Goal: Task Accomplishment & Management: Manage account settings

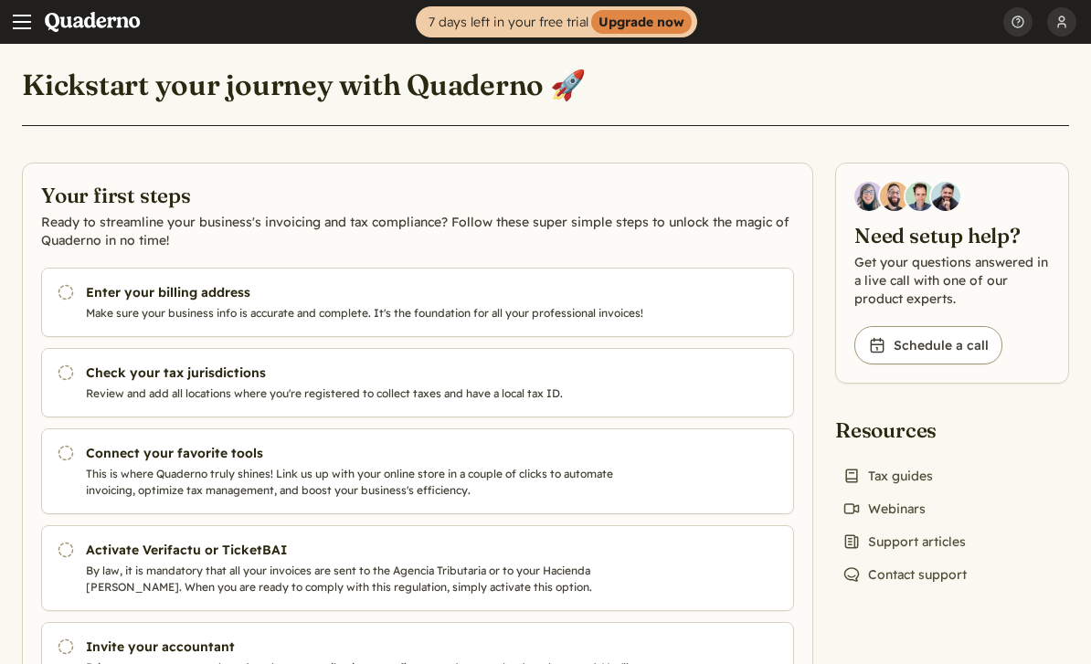
click at [23, 24] on span "Main menu" at bounding box center [22, 22] width 18 height 18
click at [24, 25] on span "Main menu" at bounding box center [22, 22] width 18 height 18
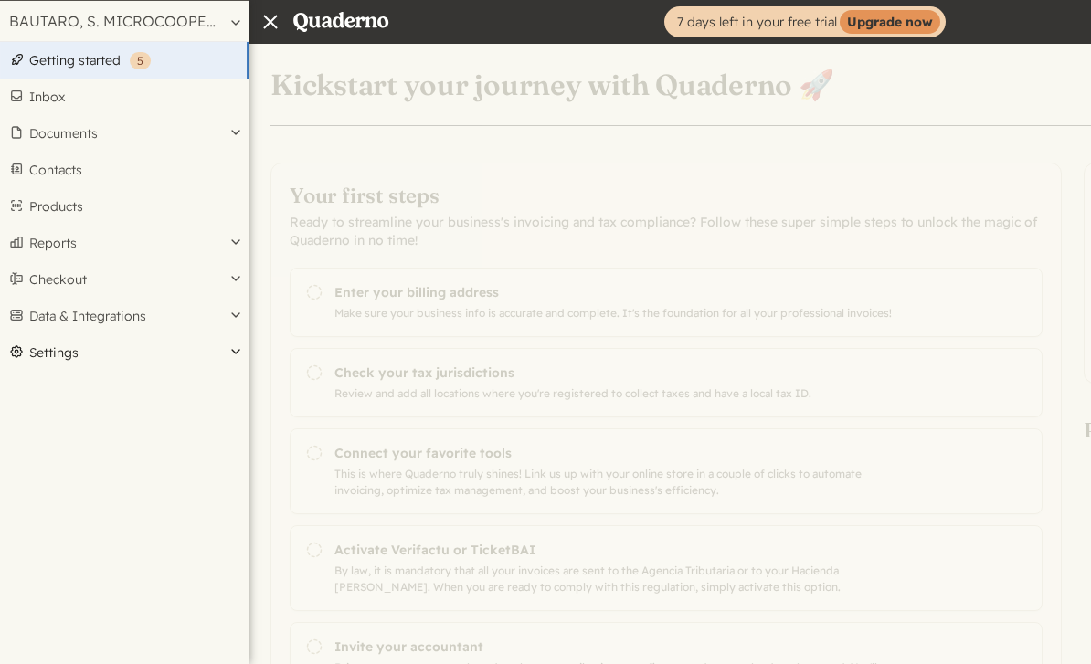
click at [237, 350] on button "Settings" at bounding box center [124, 352] width 248 height 37
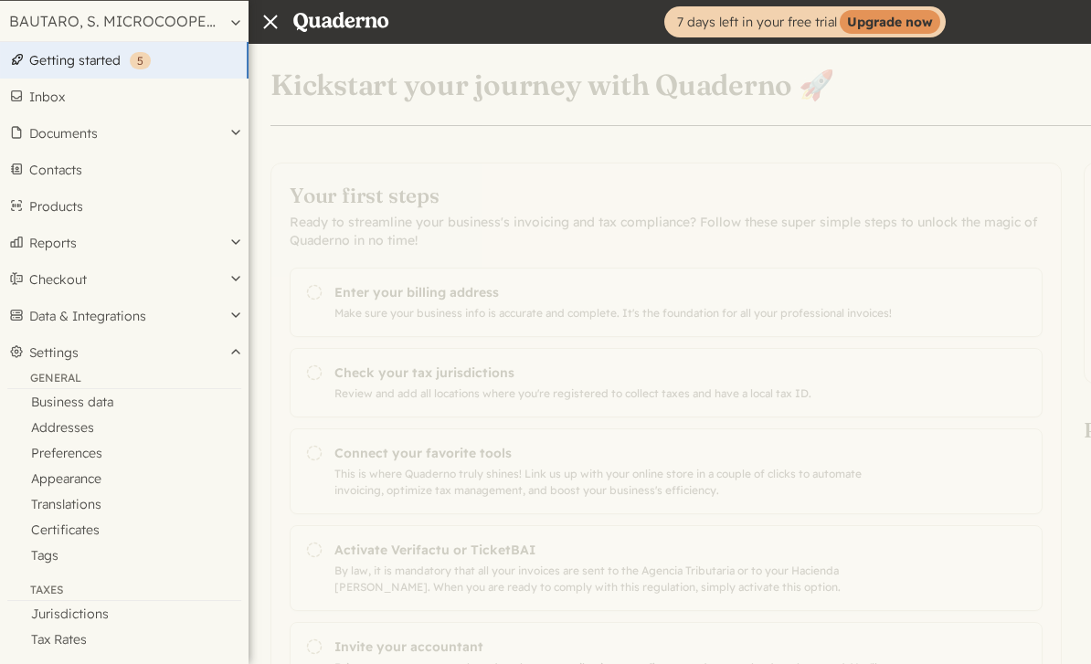
drag, startPoint x: 237, startPoint y: 350, endPoint x: 146, endPoint y: 54, distance: 309.7
click at [146, 54] on strong "( 5 )" at bounding box center [140, 60] width 21 height 17
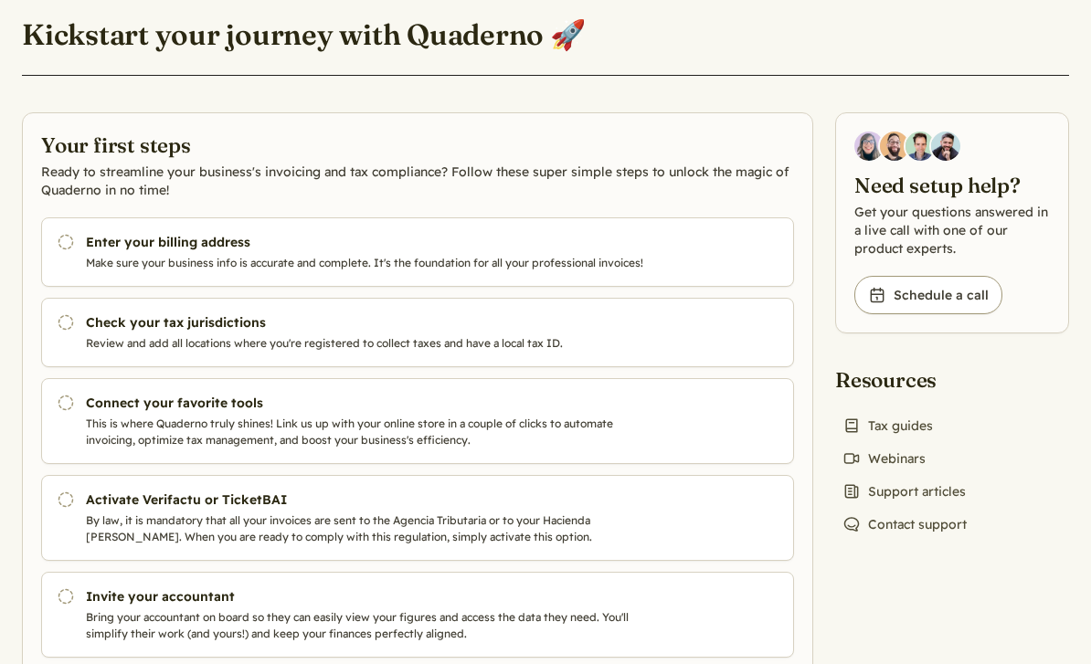
scroll to position [59, 0]
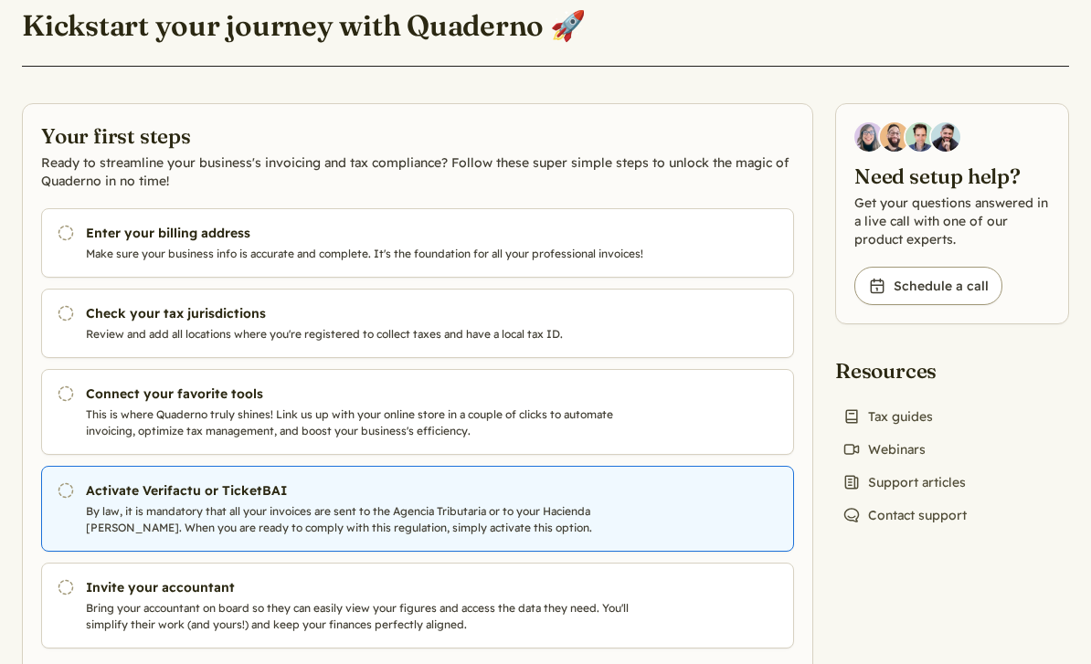
drag, startPoint x: 0, startPoint y: 0, endPoint x: 443, endPoint y: 501, distance: 669.1
click at [444, 502] on link "Pending Activate Verifactu or TicketBAI By law, it is mandatory that all your i…" at bounding box center [417, 509] width 753 height 86
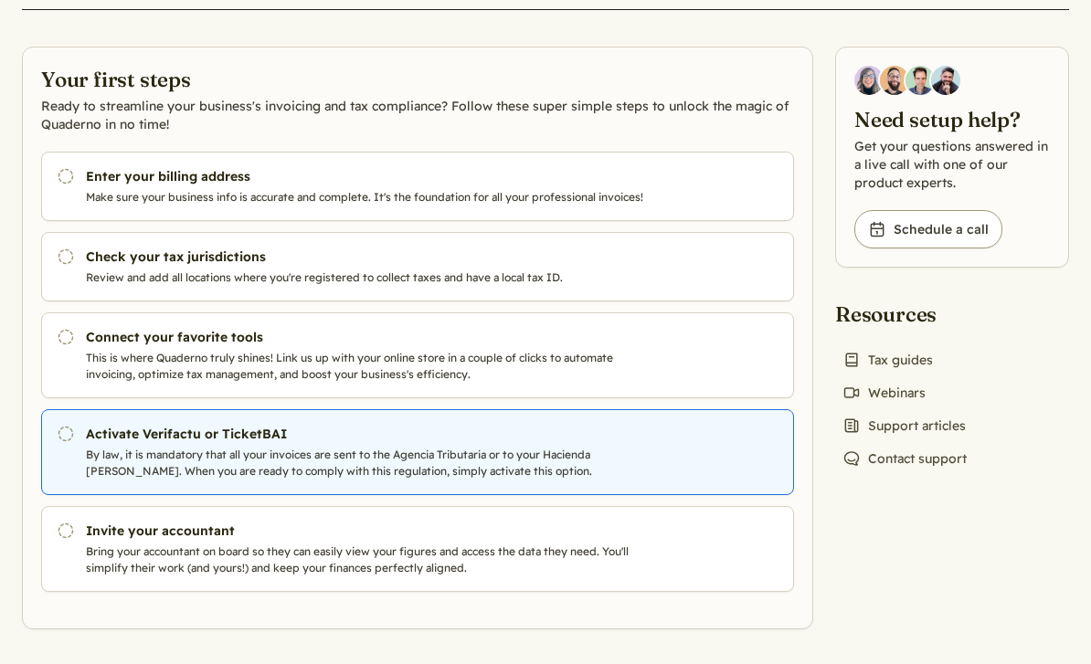
scroll to position [118, 0]
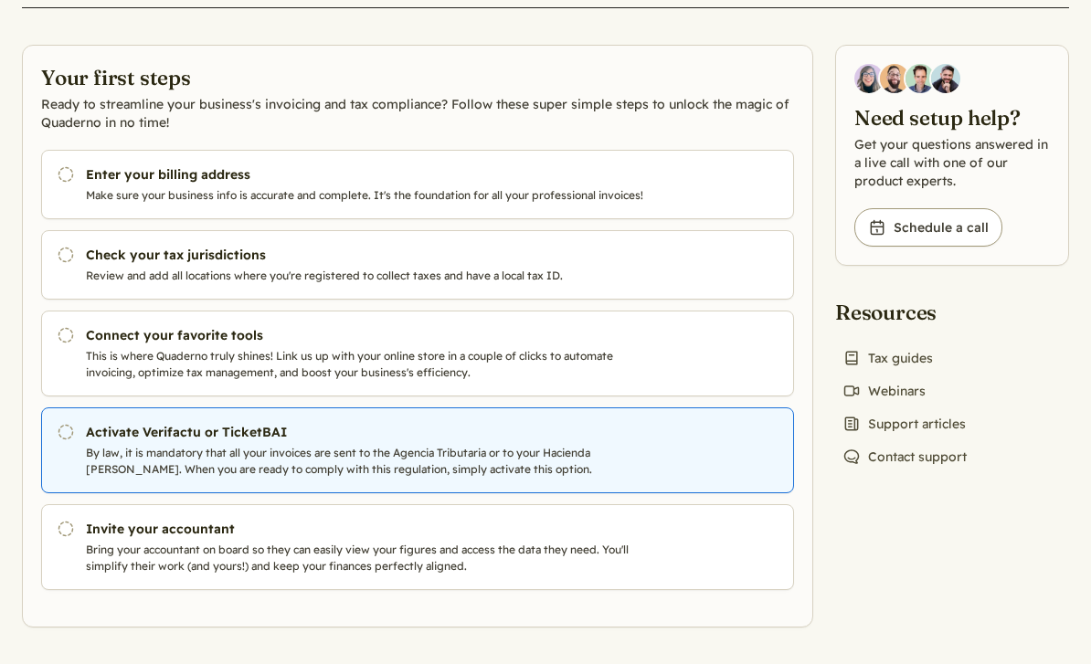
drag, startPoint x: 444, startPoint y: 502, endPoint x: 417, endPoint y: 491, distance: 29.0
click at [417, 491] on link "Pending Activate Verifactu or TicketBAI By law, it is mandatory that all your i…" at bounding box center [417, 450] width 753 height 86
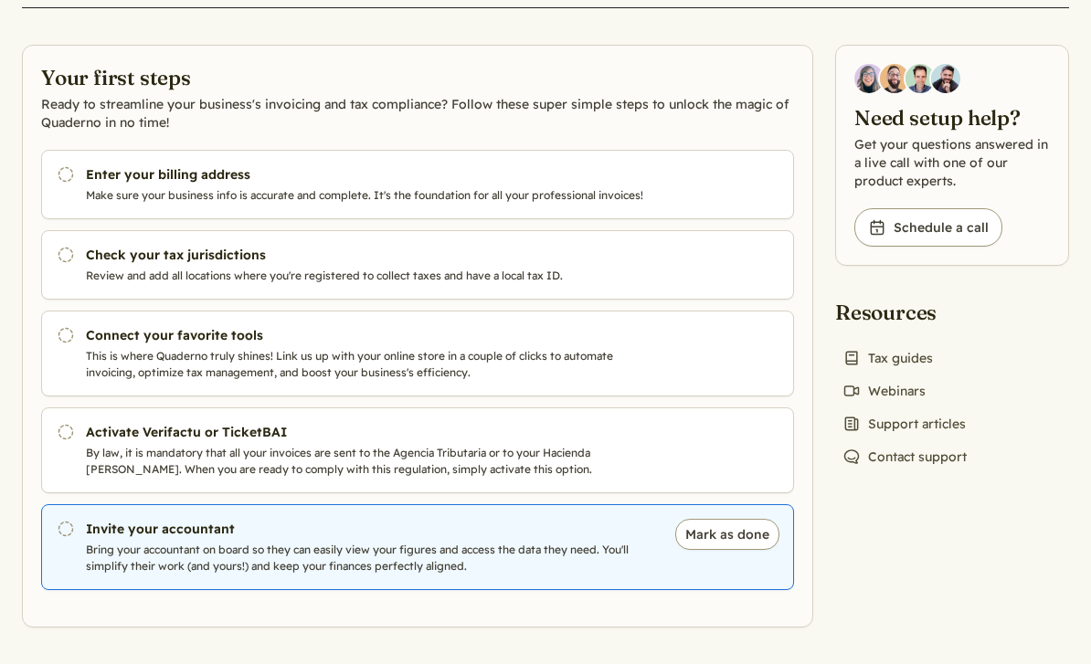
drag, startPoint x: 417, startPoint y: 491, endPoint x: 344, endPoint y: 554, distance: 96.5
click at [344, 554] on p "Bring your accountant on board so they can easily view your figures and access …" at bounding box center [371, 558] width 570 height 33
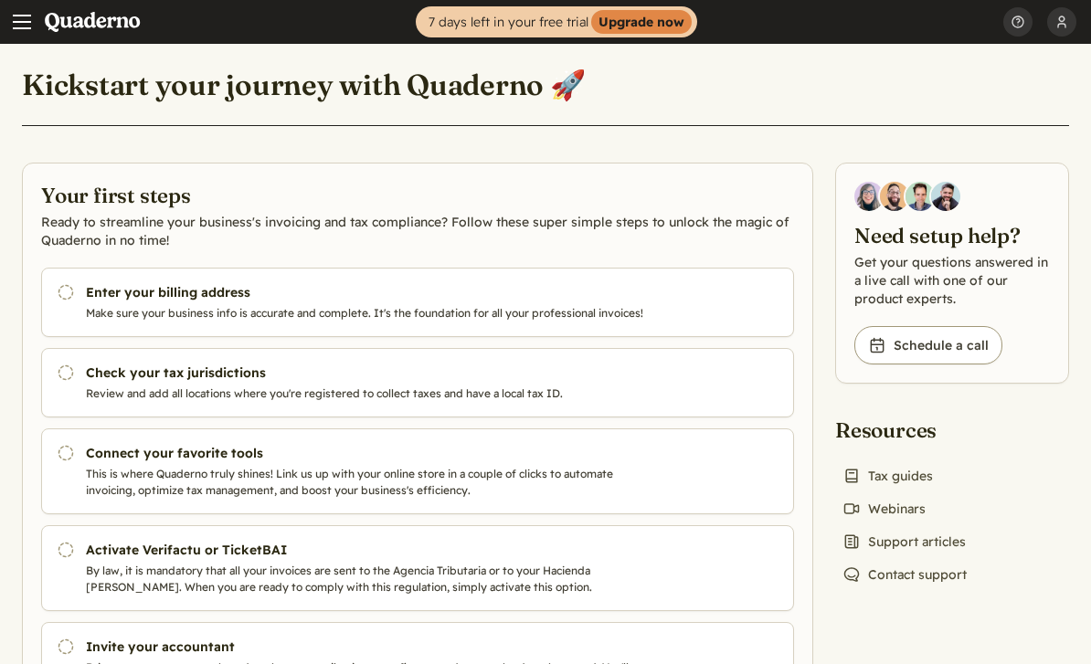
click at [1063, 25] on button "BAUTARO Cooperativa" at bounding box center [1061, 22] width 29 height 44
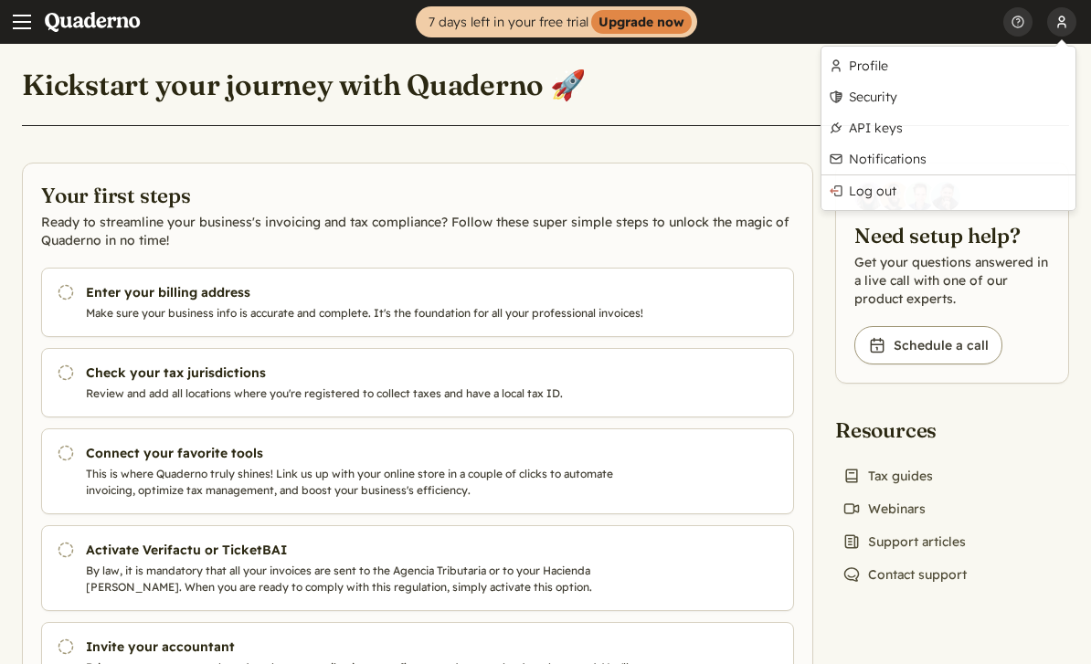
click at [1063, 25] on button "BAUTARO Cooperativa" at bounding box center [1061, 22] width 29 height 44
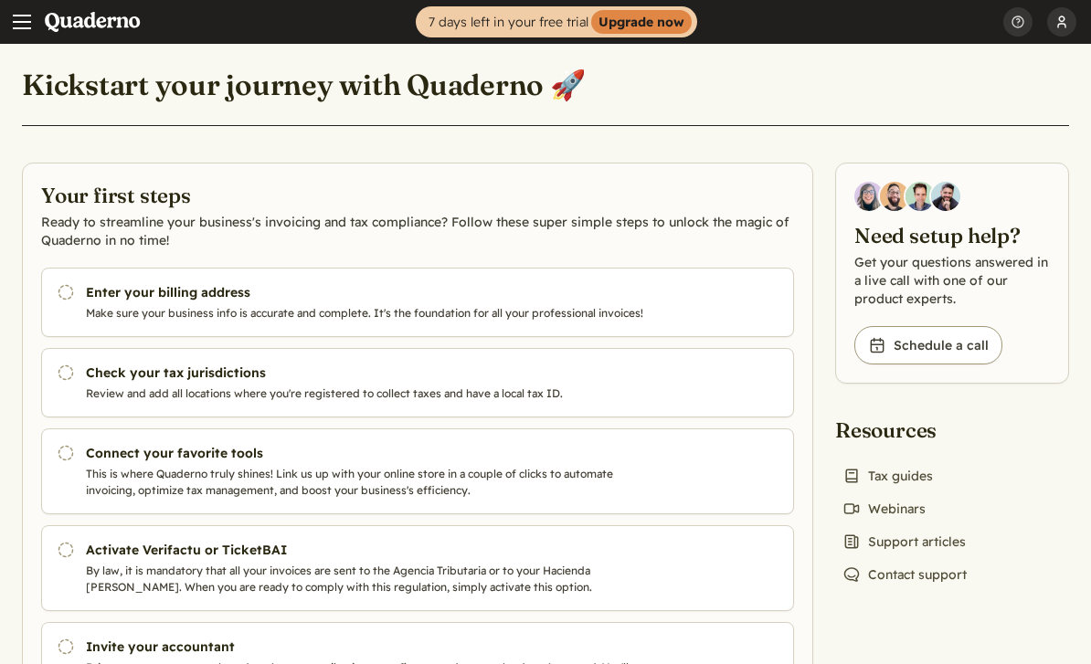
click at [1063, 25] on button "BAUTARO Cooperativa" at bounding box center [1061, 22] width 29 height 44
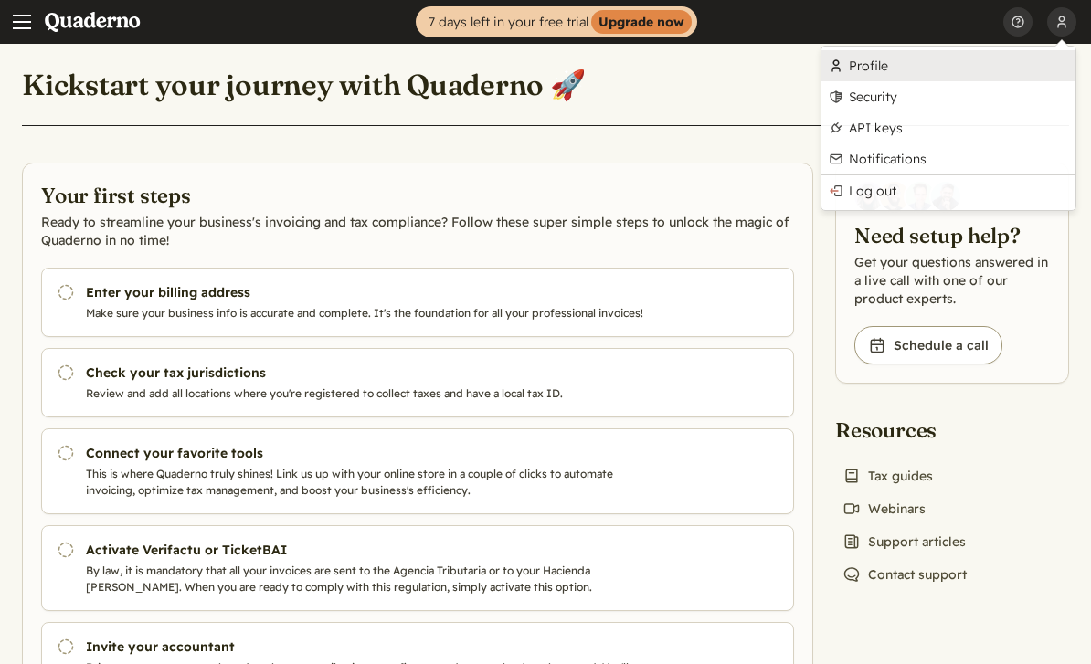
click at [891, 73] on link "Profile" at bounding box center [948, 65] width 254 height 31
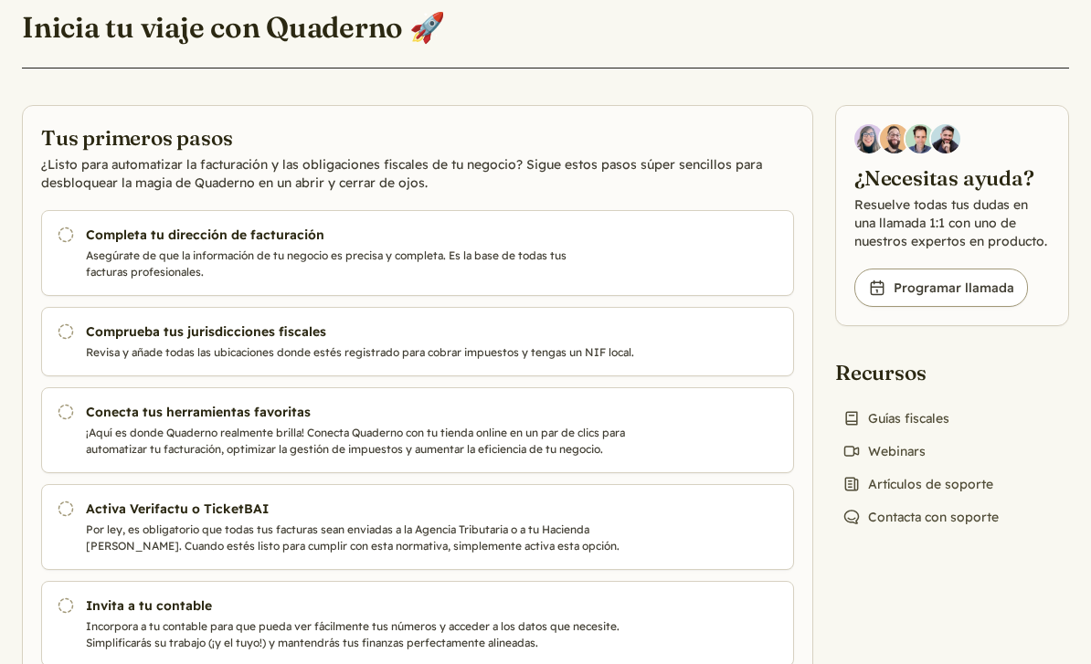
scroll to position [58, 0]
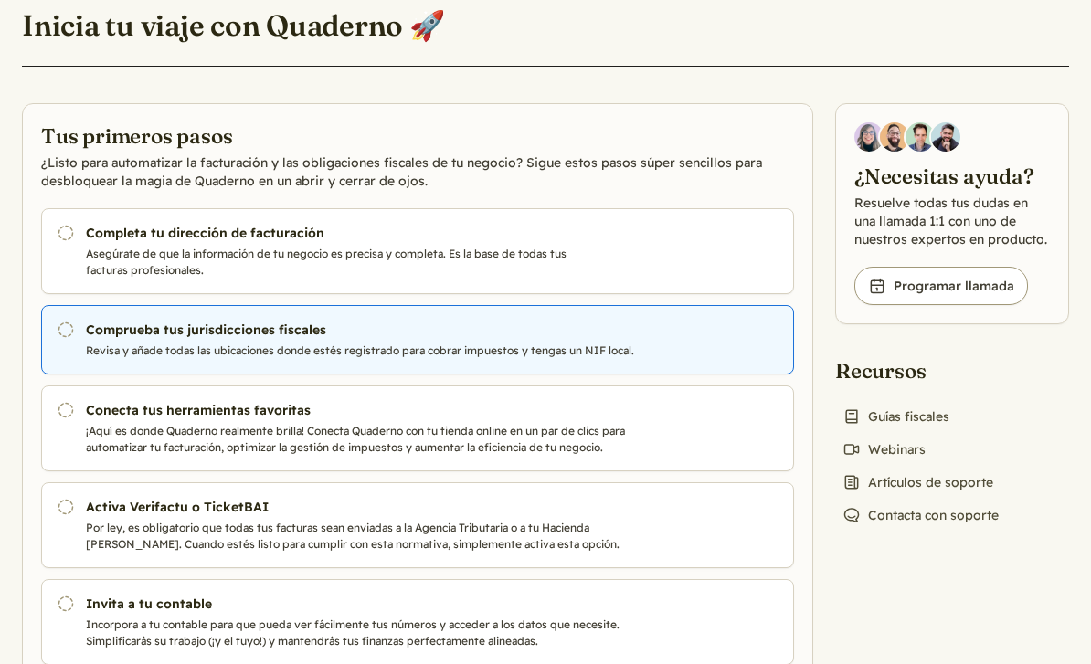
drag, startPoint x: 0, startPoint y: 0, endPoint x: 216, endPoint y: 331, distance: 395.2
click at [216, 331] on h3 "Comprueba tus jurisdicciones fiscales" at bounding box center [371, 331] width 570 height 18
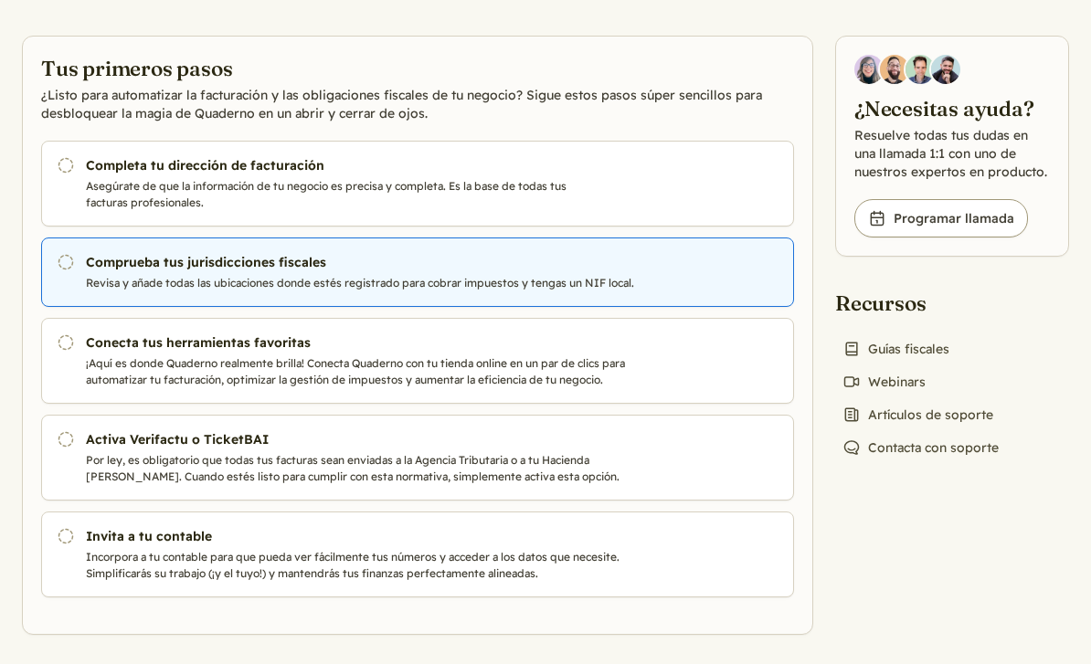
scroll to position [134, 0]
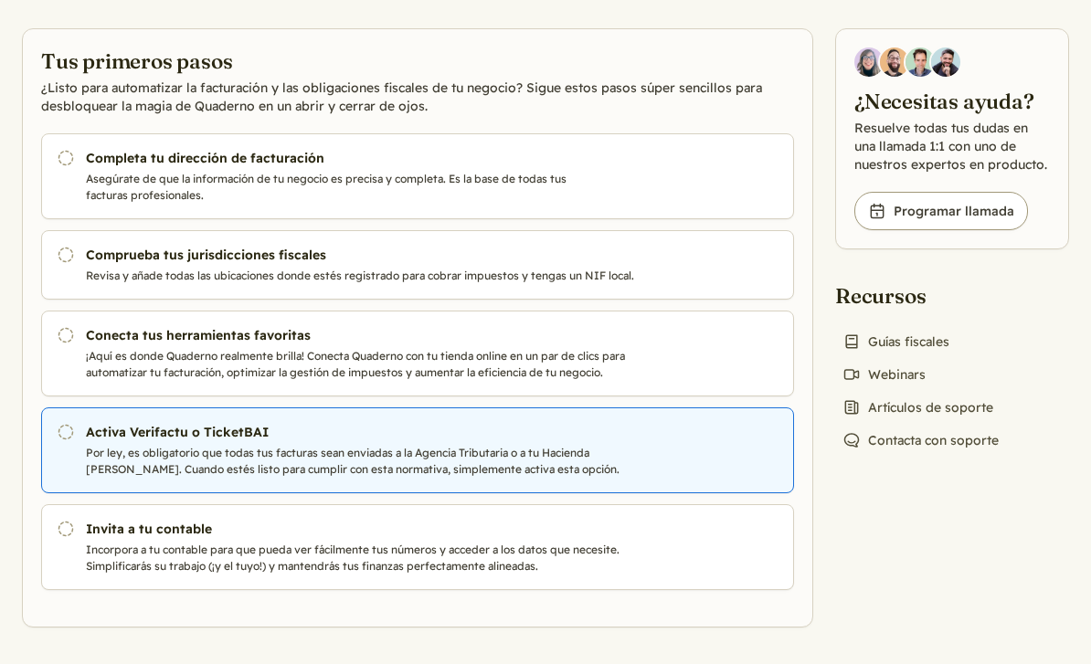
drag, startPoint x: 216, startPoint y: 331, endPoint x: 219, endPoint y: 452, distance: 121.5
click at [219, 452] on p "Por ley, es obligatorio que todas tus facturas sean enviadas a la Agencia Tribu…" at bounding box center [371, 461] width 570 height 33
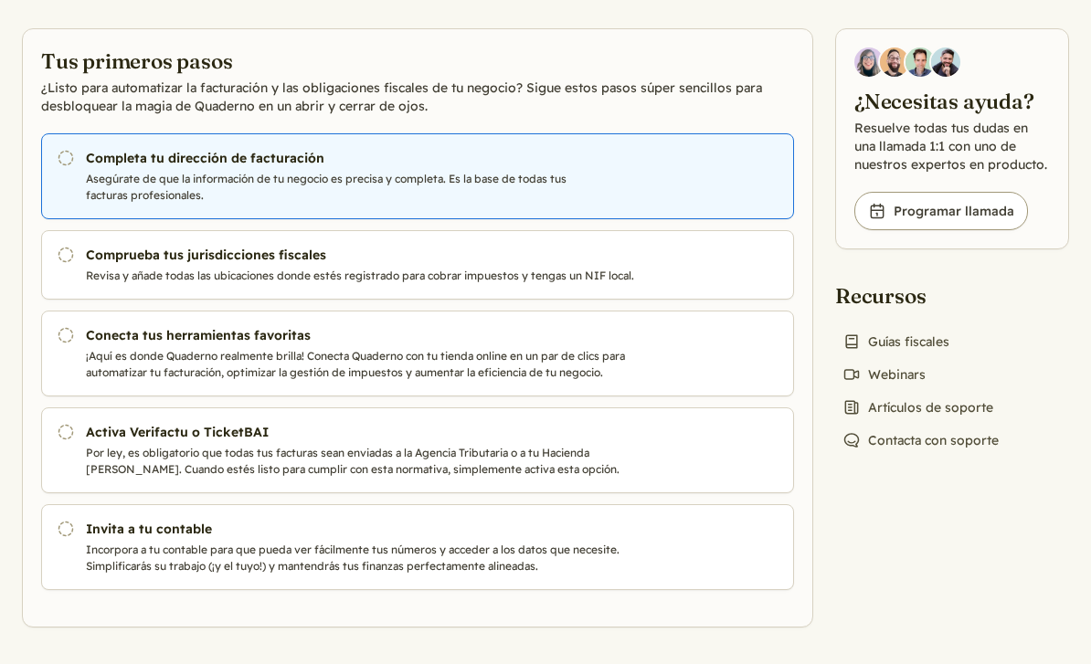
click at [301, 175] on p "Asegúrate de que la información de tu negocio es precisa y completa. Es la base…" at bounding box center [371, 187] width 570 height 33
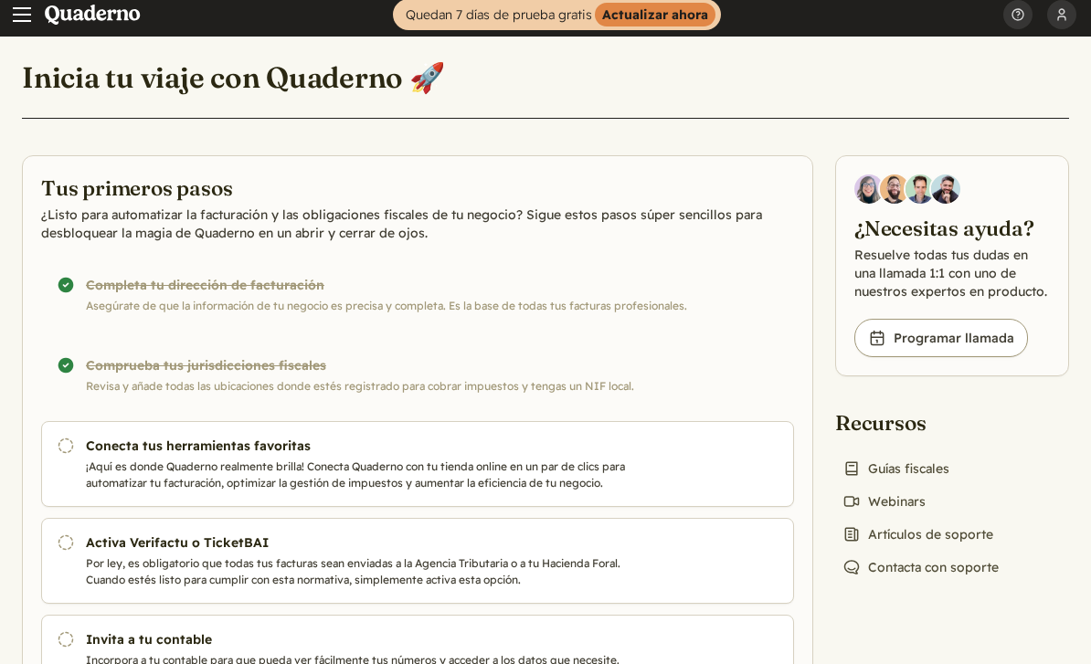
scroll to position [7, 0]
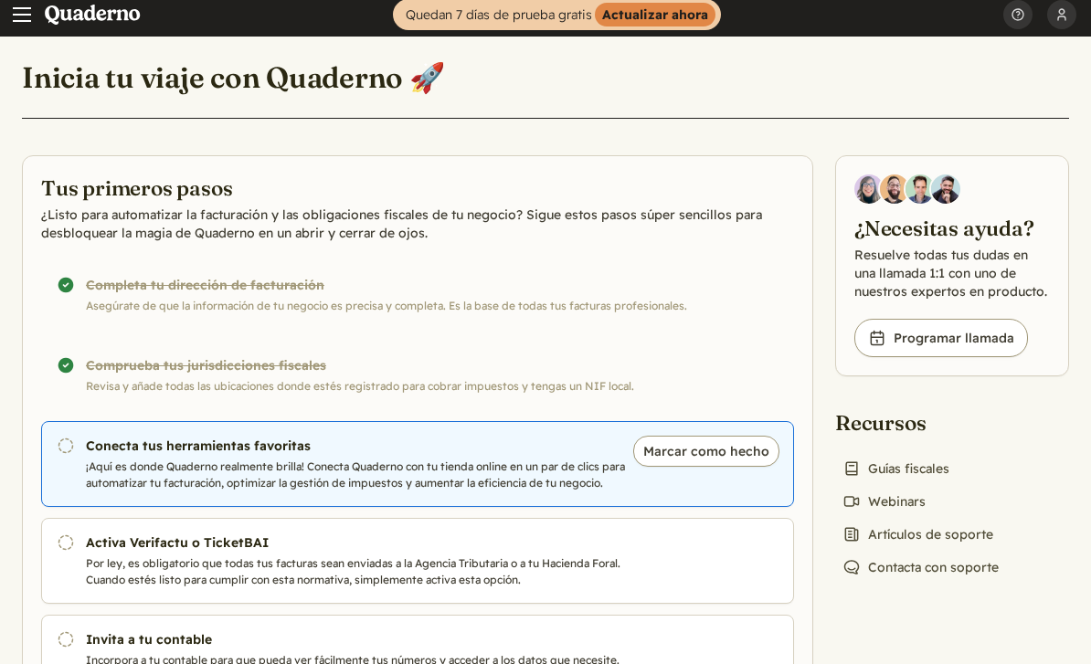
click at [203, 450] on h3 "Conecta tus herramientas favoritas" at bounding box center [371, 446] width 570 height 18
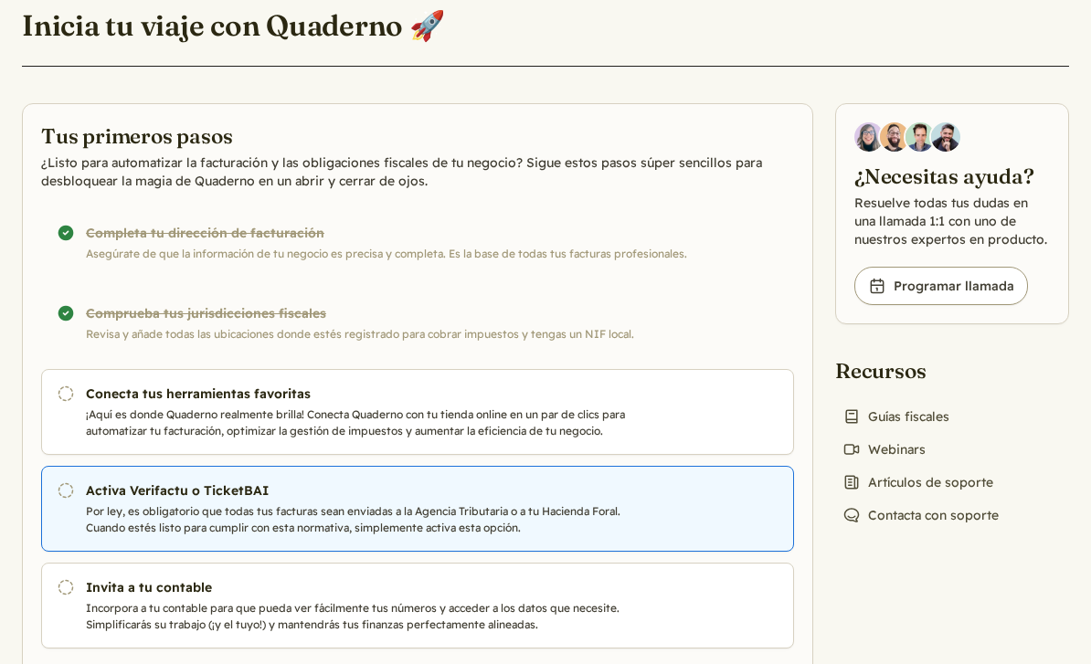
scroll to position [59, 0]
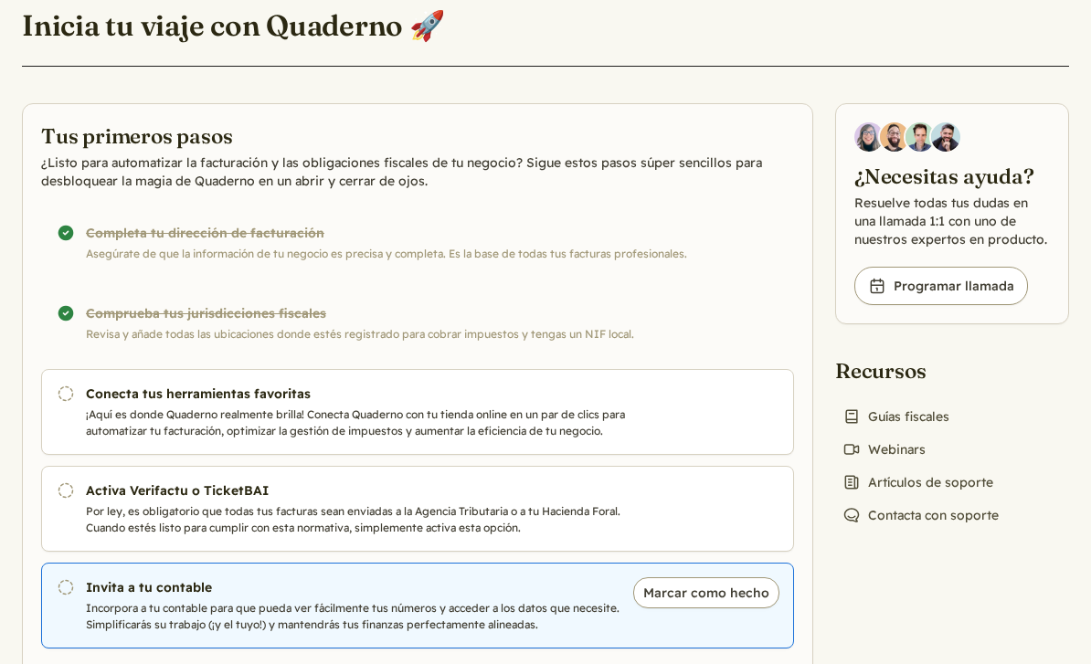
click at [401, 578] on h3 "Invita a tu contable" at bounding box center [371, 587] width 570 height 18
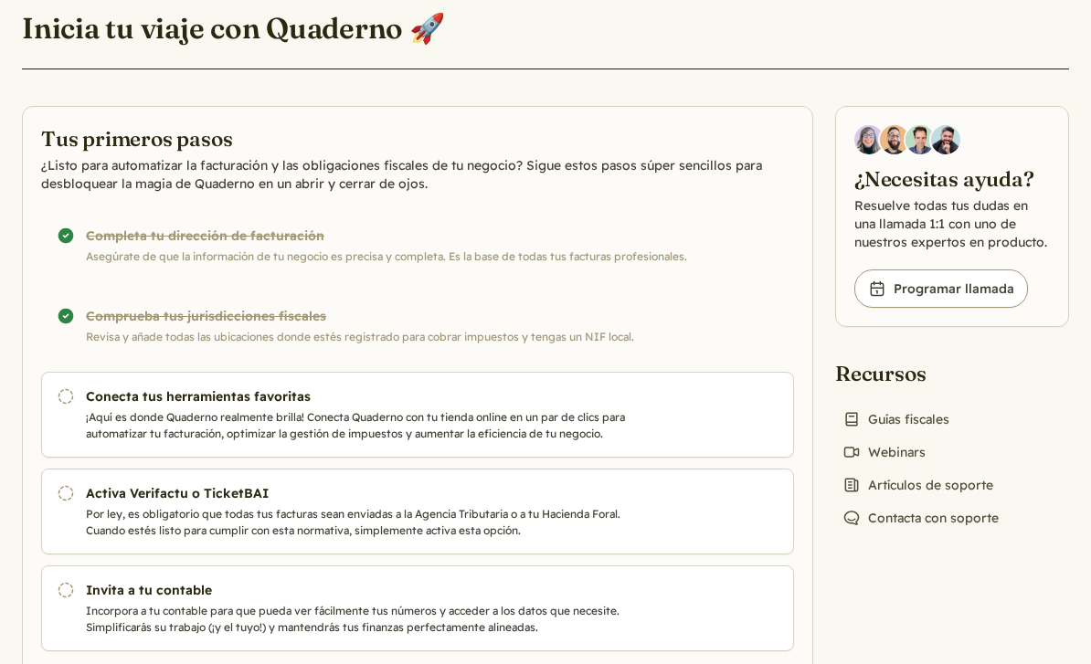
scroll to position [59, 0]
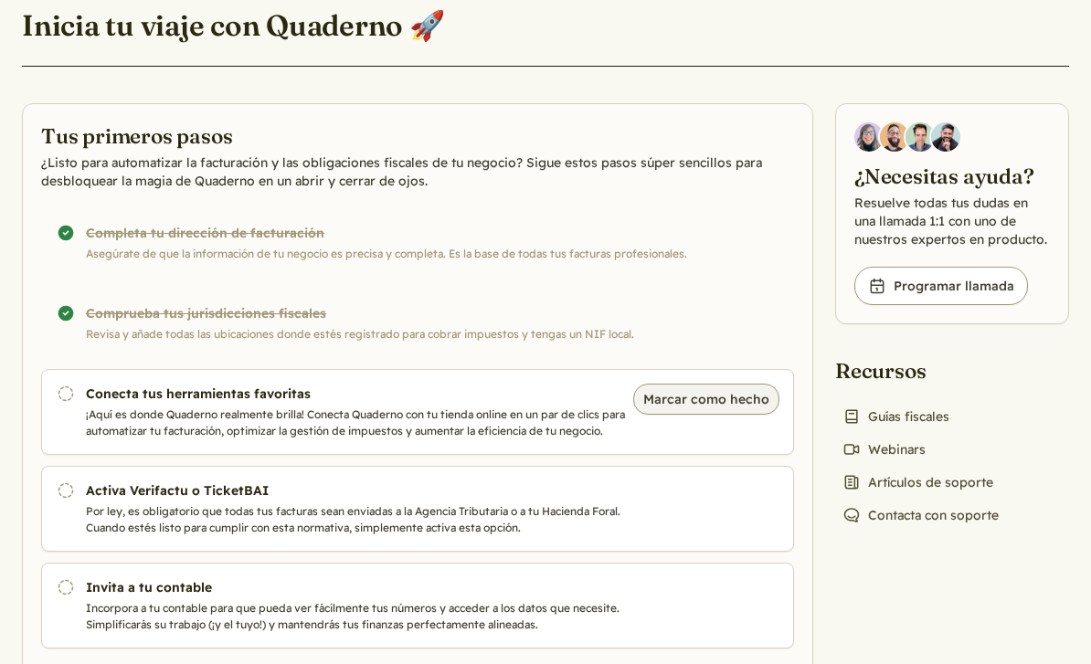
click at [679, 405] on button "Marcar como hecho" at bounding box center [706, 399] width 146 height 31
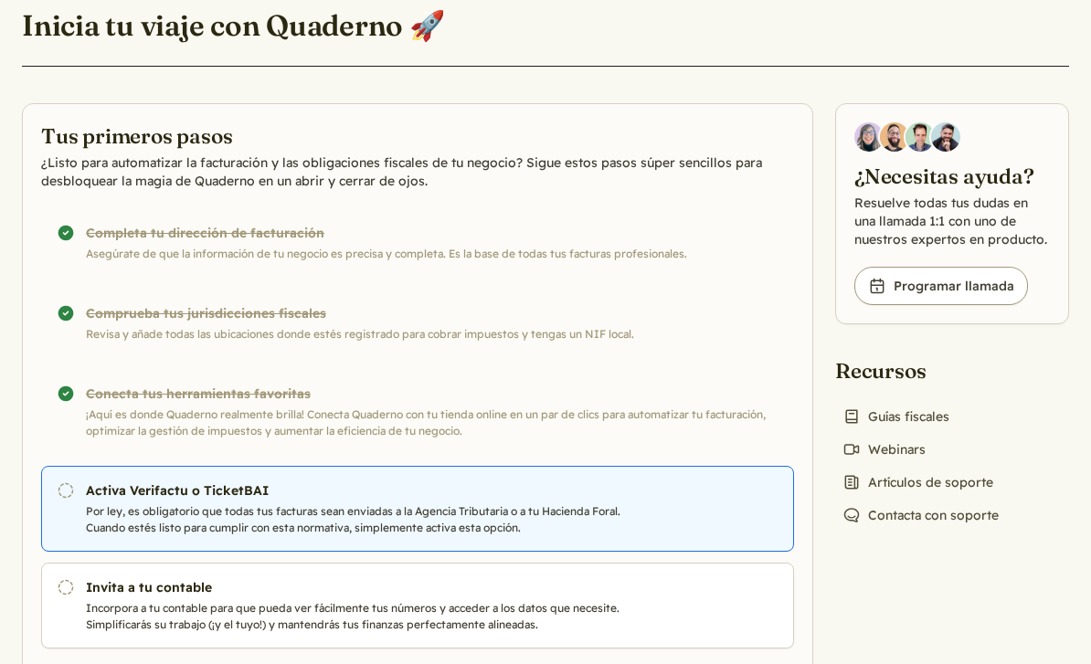
click at [726, 498] on link "Pendiente Activa Verifactu o TicketBAI Por ley, es obligatorio que todas tus fa…" at bounding box center [417, 509] width 753 height 86
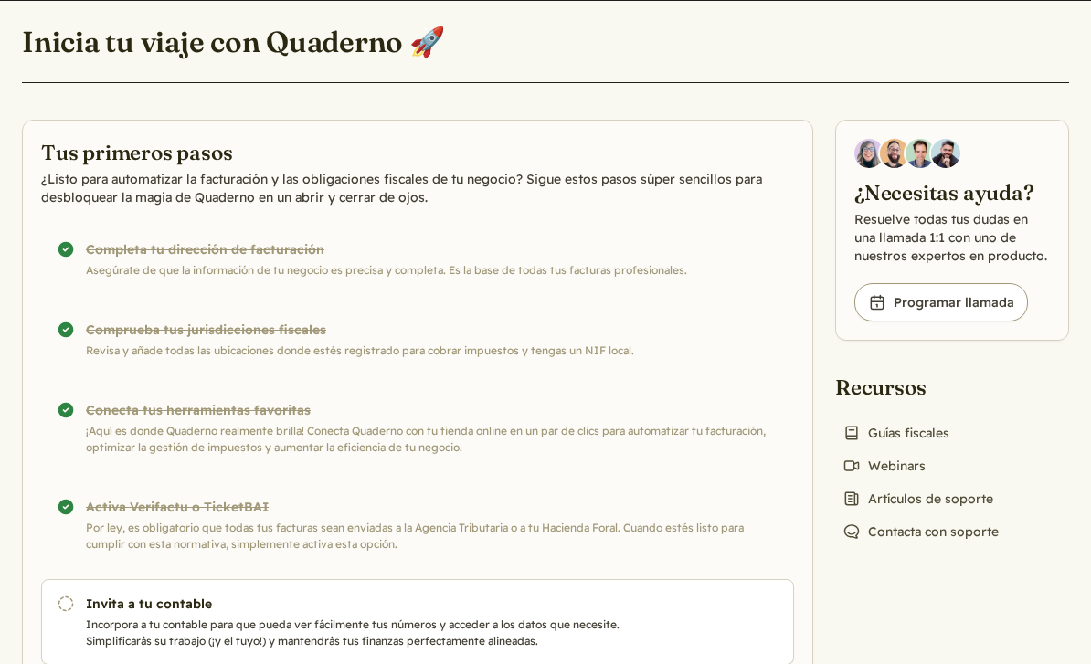
scroll to position [59, 0]
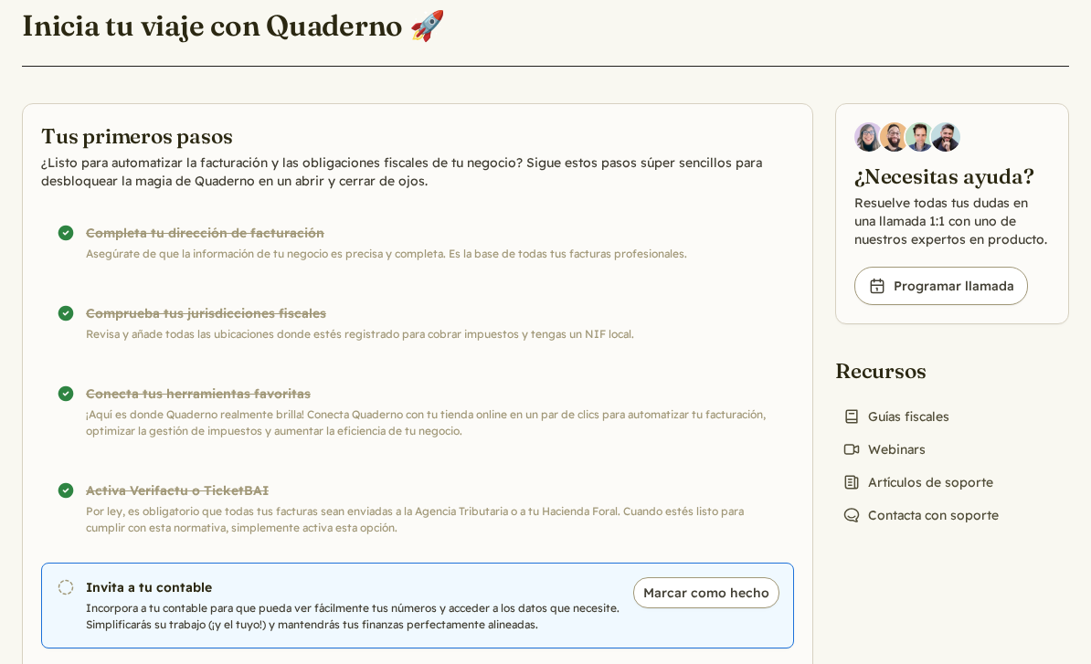
click at [267, 592] on h3 "Invita a tu contable" at bounding box center [371, 587] width 570 height 18
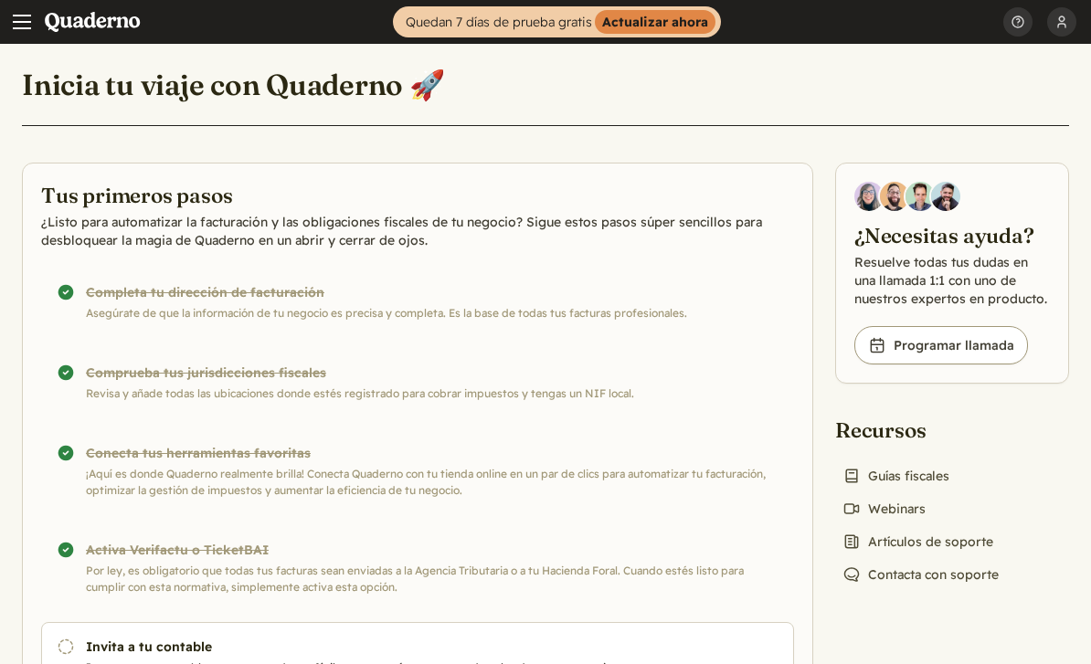
scroll to position [59, 0]
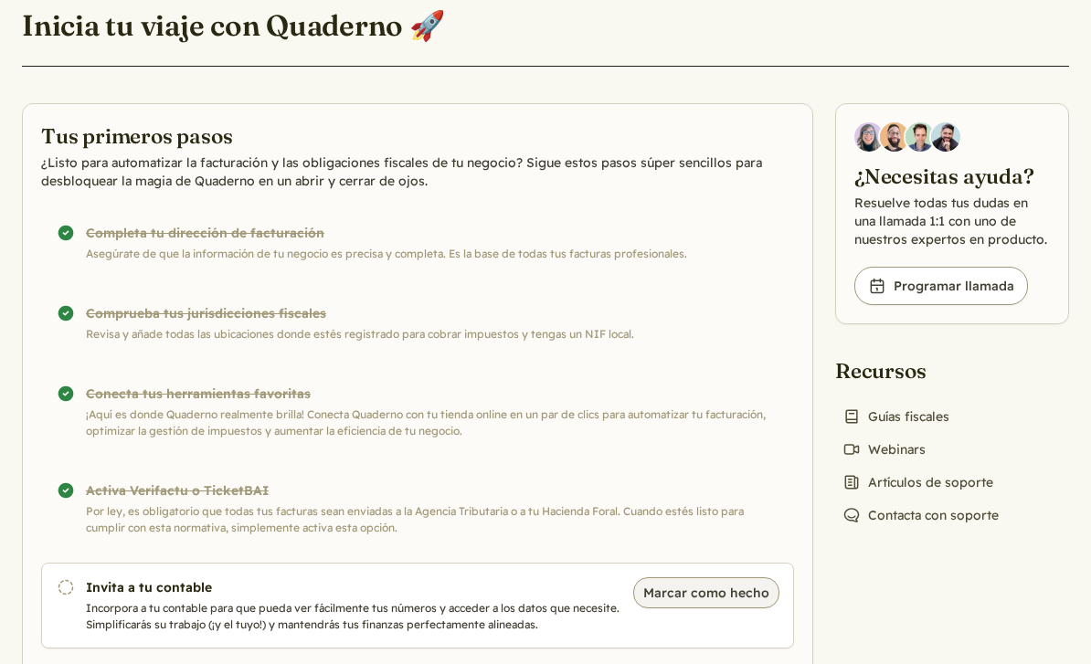
click at [656, 592] on button "Marcar como hecho" at bounding box center [706, 592] width 146 height 31
